Goal: Information Seeking & Learning: Learn about a topic

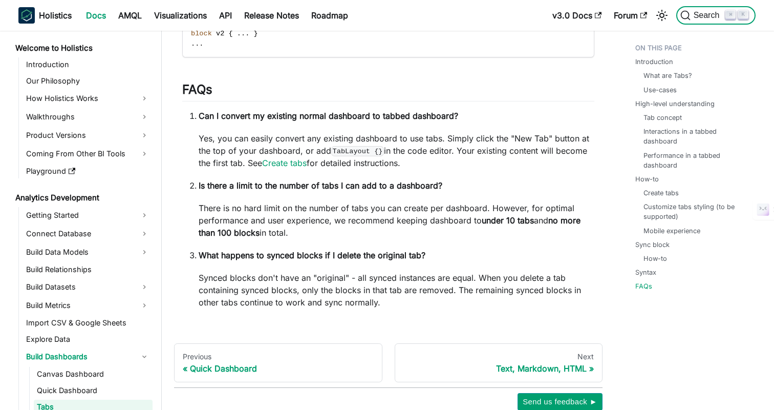
click at [699, 13] on span "Search" at bounding box center [708, 15] width 35 height 9
click at [316, 239] on p "There is no hard limit on the number of tabs you can create per dashboard. Howe…" at bounding box center [397, 220] width 396 height 37
click at [674, 152] on link "Performance in a tabbed dashboard" at bounding box center [697, 160] width 102 height 19
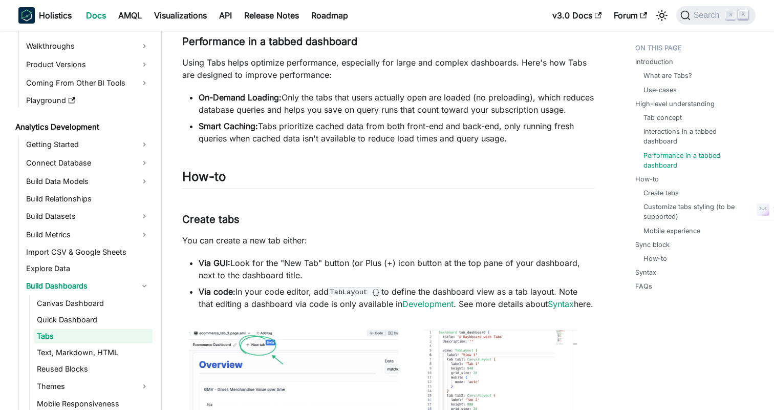
scroll to position [80, 0]
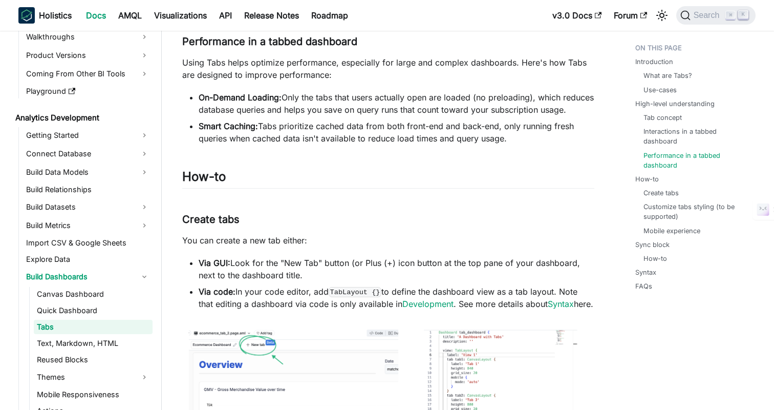
click at [412, 144] on li "Smart Caching: Tabs prioritize cached data from both front-end and back-end, on…" at bounding box center [397, 132] width 396 height 25
click at [492, 144] on li "Smart Caching: Tabs prioritize cached data from both front-end and back-end, on…" at bounding box center [397, 132] width 396 height 25
click at [534, 144] on li "Smart Caching: Tabs prioritize cached data from both front-end and back-end, on…" at bounding box center [397, 132] width 396 height 25
click at [540, 144] on li "Smart Caching: Tabs prioritize cached data from both front-end and back-end, on…" at bounding box center [397, 132] width 396 height 25
click at [694, 16] on span "Search" at bounding box center [708, 15] width 35 height 9
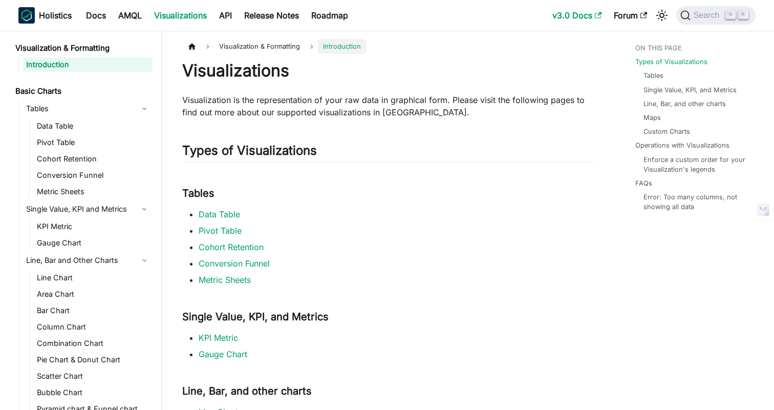
click at [558, 15] on link "v3.0 Docs" at bounding box center [576, 15] width 61 height 16
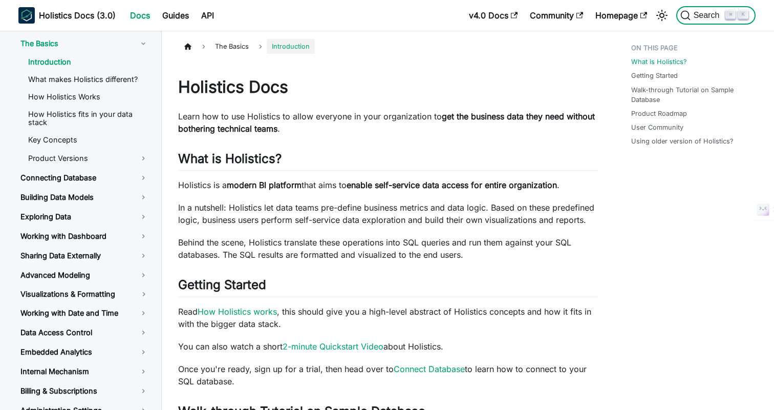
click at [695, 16] on span "Search" at bounding box center [708, 15] width 35 height 9
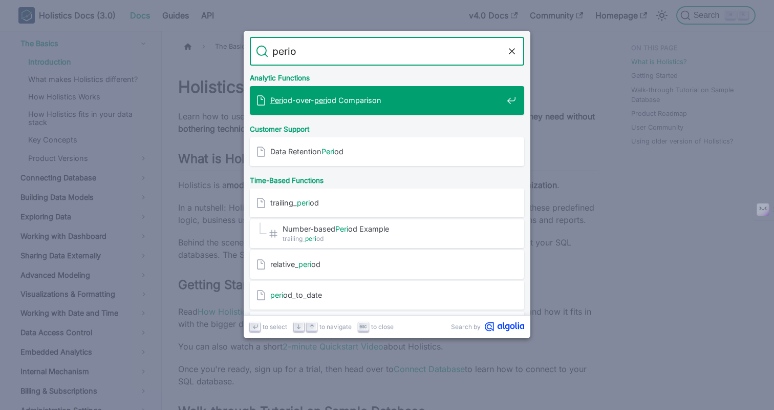
type input "period"
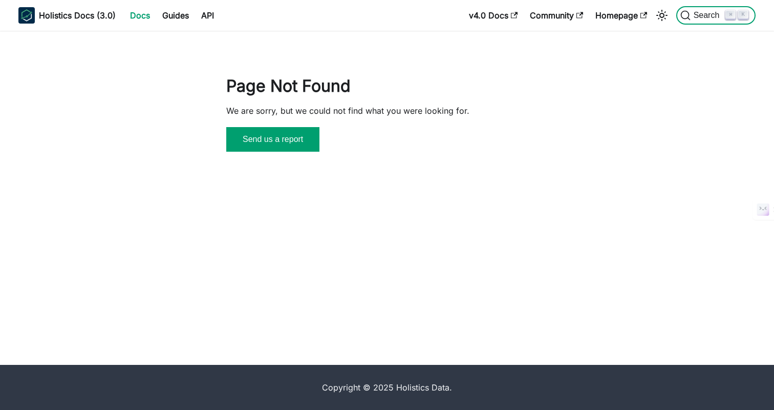
click at [705, 16] on span "Search" at bounding box center [708, 15] width 35 height 9
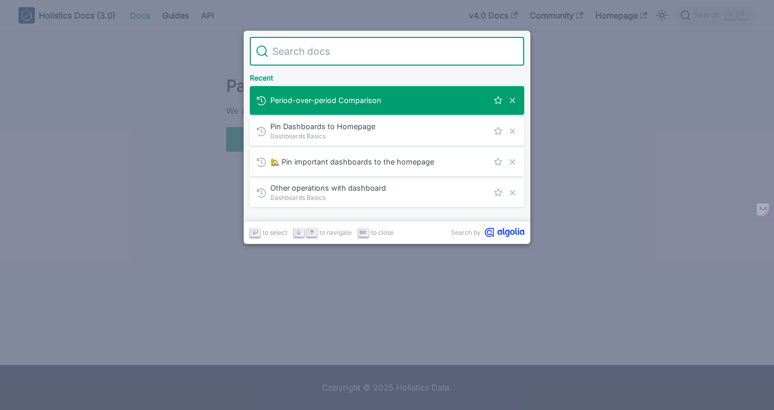
click at [335, 104] on span "Period-over-period Comparison" at bounding box center [379, 100] width 218 height 10
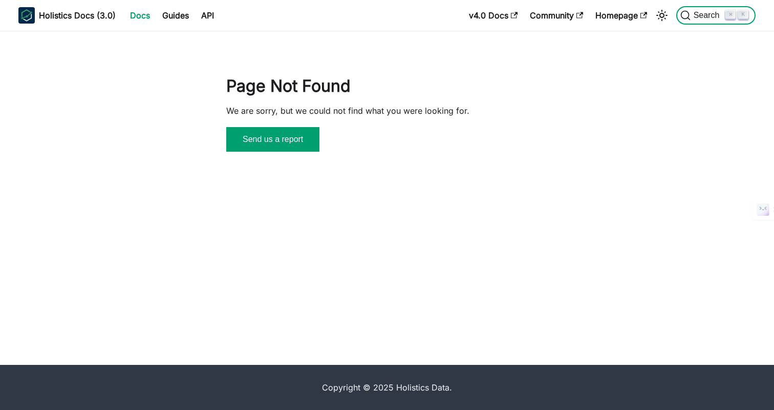
click at [699, 14] on span "Search" at bounding box center [708, 15] width 35 height 9
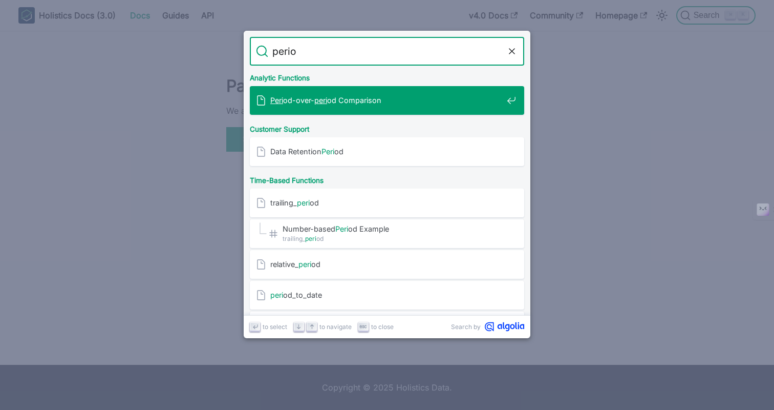
type input "period"
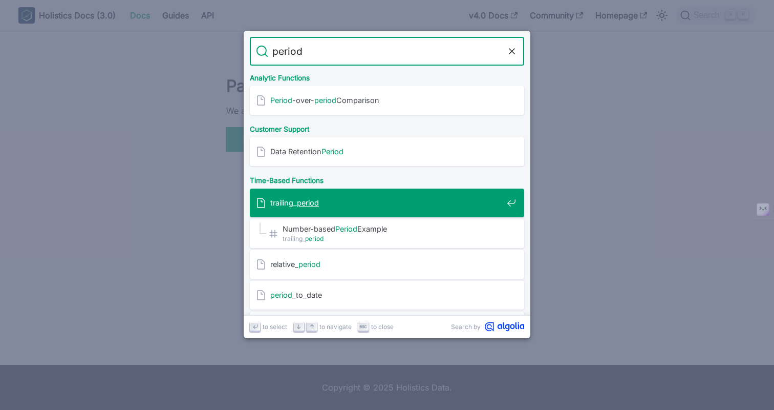
click at [381, 197] on div "trailing_ period" at bounding box center [390, 202] width 268 height 29
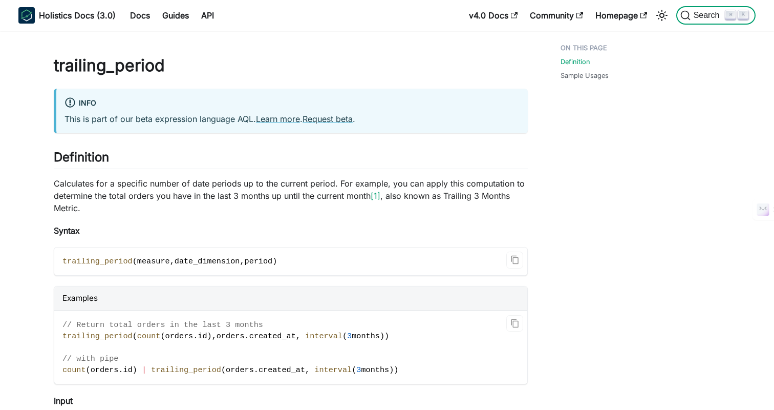
click at [705, 16] on span "Search" at bounding box center [708, 15] width 35 height 9
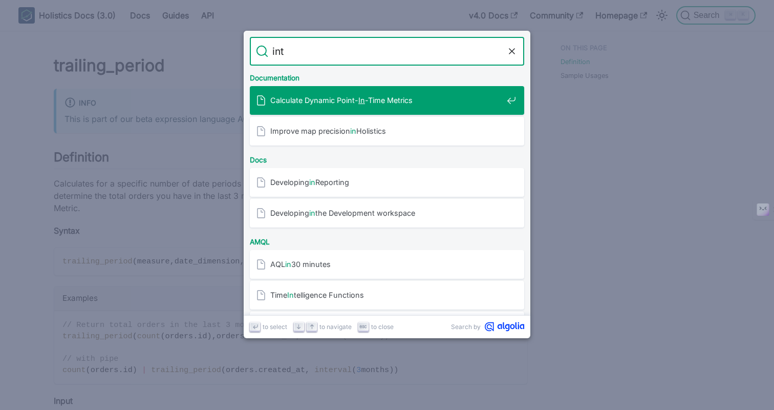
type input "inte"
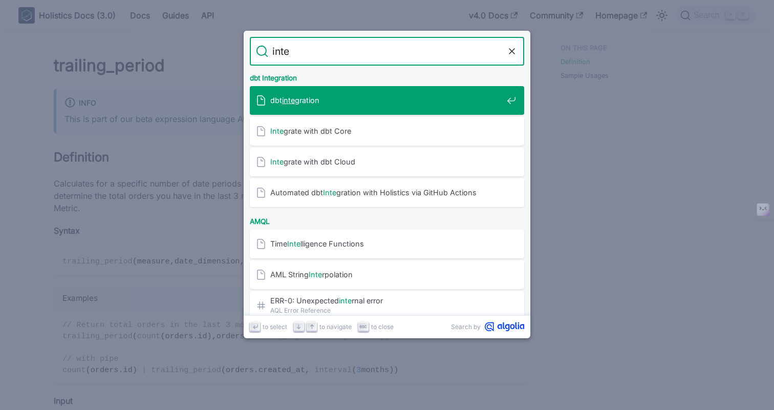
click at [365, 104] on span "dbt inte gration" at bounding box center [386, 100] width 232 height 10
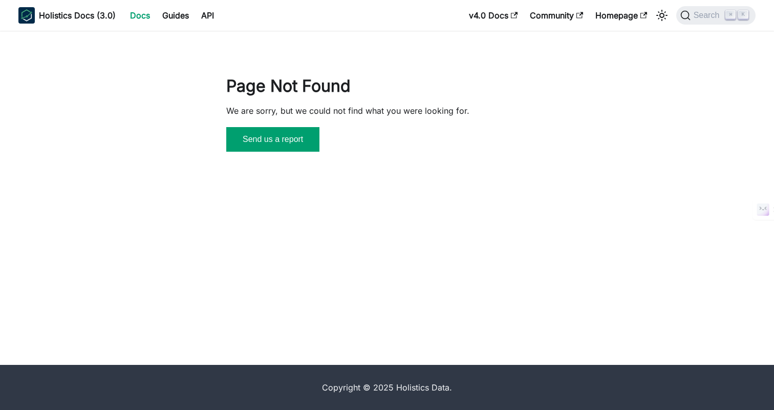
click at [517, 164] on div "Page Not Found We are sorry, but we could not find what you were looking for. S…" at bounding box center [387, 198] width 774 height 334
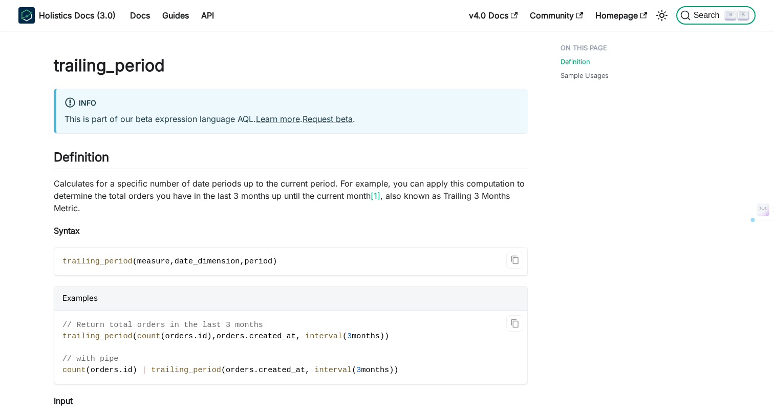
click at [702, 10] on span "Search" at bounding box center [703, 15] width 46 height 10
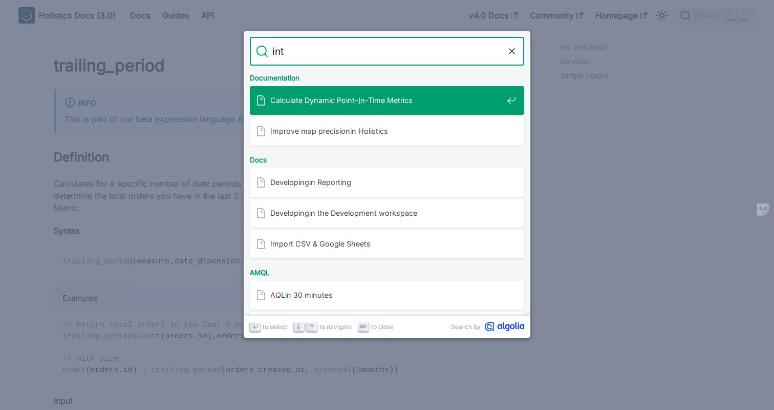
type input "inte"
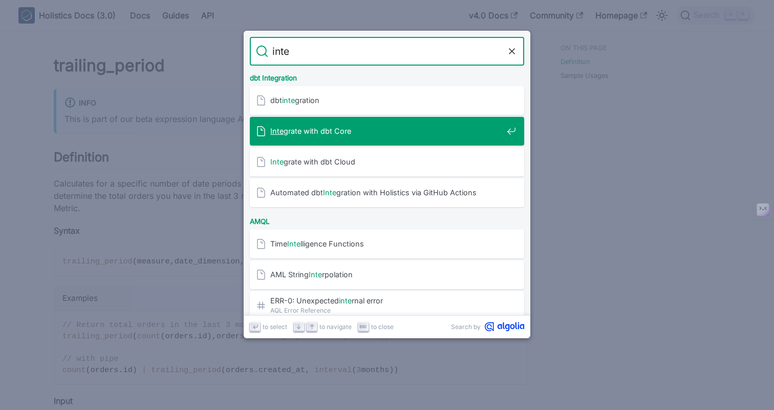
click at [358, 123] on div "Inte grate with dbt Core" at bounding box center [390, 131] width 268 height 29
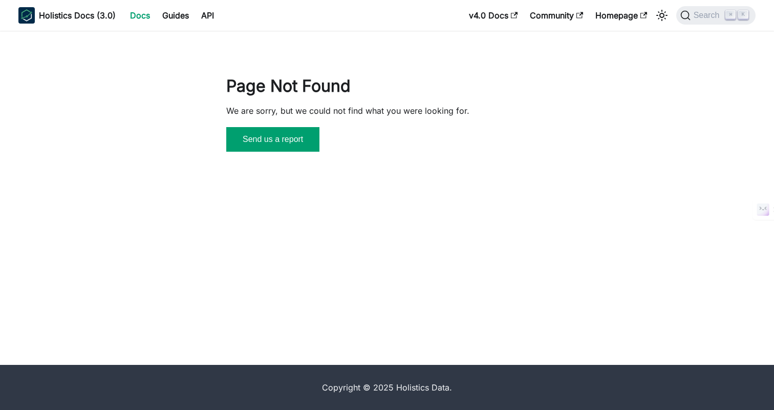
click at [447, 160] on div "Page Not Found We are sorry, but we could not find what you were looking for. S…" at bounding box center [387, 198] width 774 height 334
click at [139, 11] on link "Docs" at bounding box center [140, 15] width 32 height 16
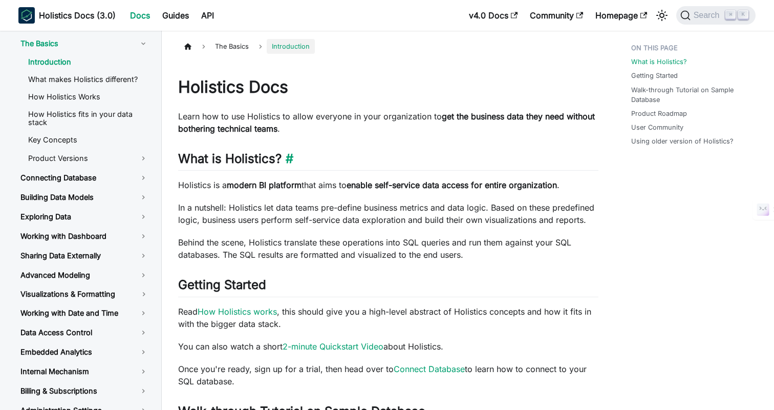
click at [497, 166] on h2 "What is Holistics? ​" at bounding box center [388, 160] width 420 height 19
click at [464, 165] on h2 "What is Holistics? ​" at bounding box center [388, 160] width 420 height 19
click at [441, 159] on h2 "What is Holistics? ​" at bounding box center [388, 160] width 420 height 19
click at [532, 263] on div "Holistics Docs Learn how to use Holistics to allow everyone in your organizatio…" at bounding box center [388, 396] width 420 height 673
click at [509, 241] on p "Behind the scene, Holistics translate these operations into SQL queries and run…" at bounding box center [388, 248] width 420 height 25
